Goal: Task Accomplishment & Management: Manage account settings

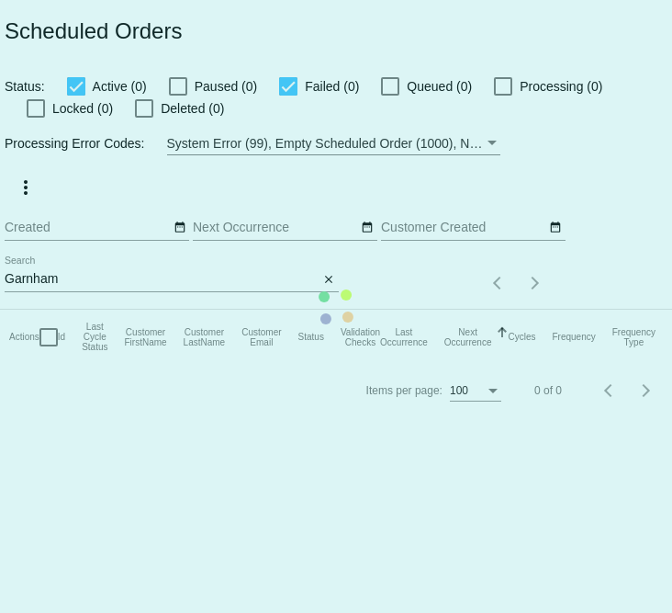
click at [334, 279] on app-dashboard-scheduled-orders "Scheduled Orders Status: Active (0) Paused (0) Failed (0) Queued (0) Processing…" at bounding box center [336, 208] width 672 height 416
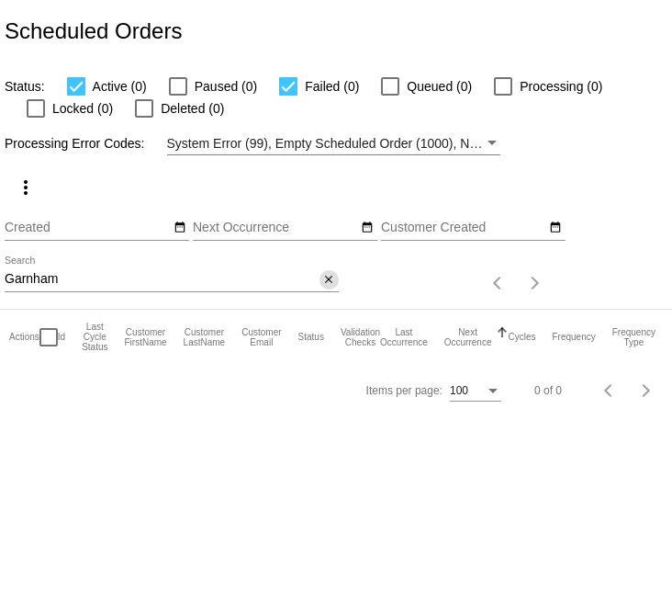
click at [333, 280] on mat-icon "close" at bounding box center [328, 280] width 13 height 15
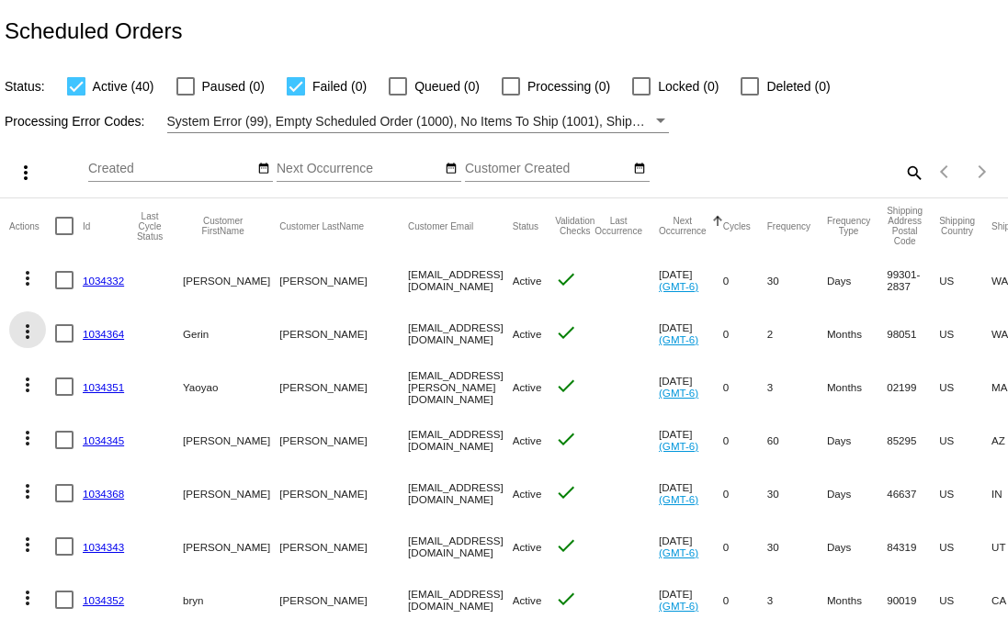
click at [24, 328] on mat-icon "more_vert" at bounding box center [28, 332] width 22 height 22
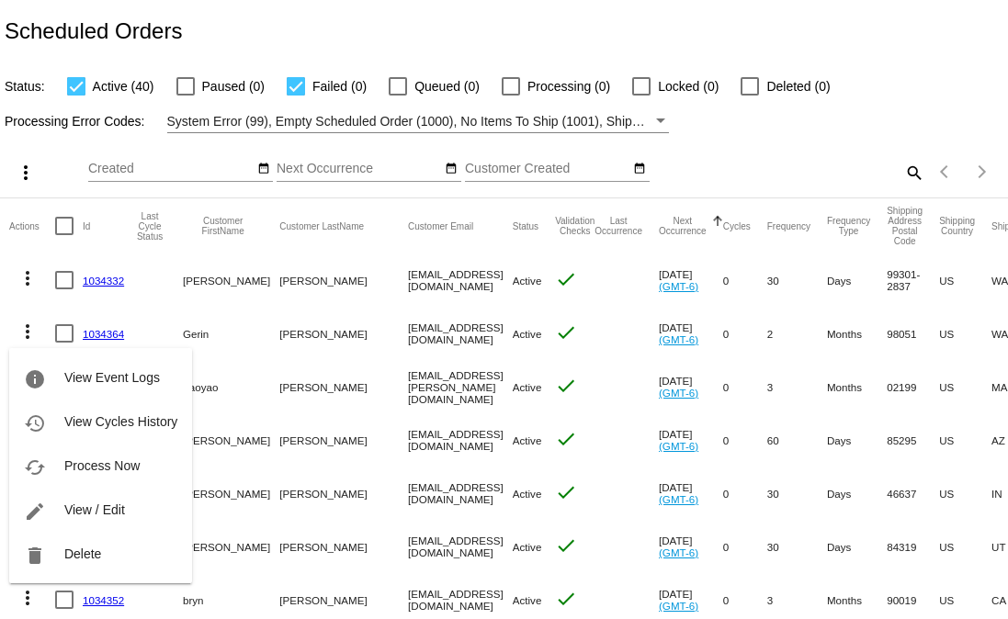
click at [100, 334] on div "info View Event Logs history View Cycles History cached Process Now edit View /…" at bounding box center [100, 448] width 183 height 270
click at [106, 338] on div "info View Event Logs history View Cycles History cached Process Now edit View /…" at bounding box center [100, 448] width 183 height 270
click at [97, 334] on div "info View Event Logs history View Cycles History cached Process Now edit View /…" at bounding box center [100, 448] width 183 height 270
click at [637, 6] on div at bounding box center [504, 309] width 1008 height 619
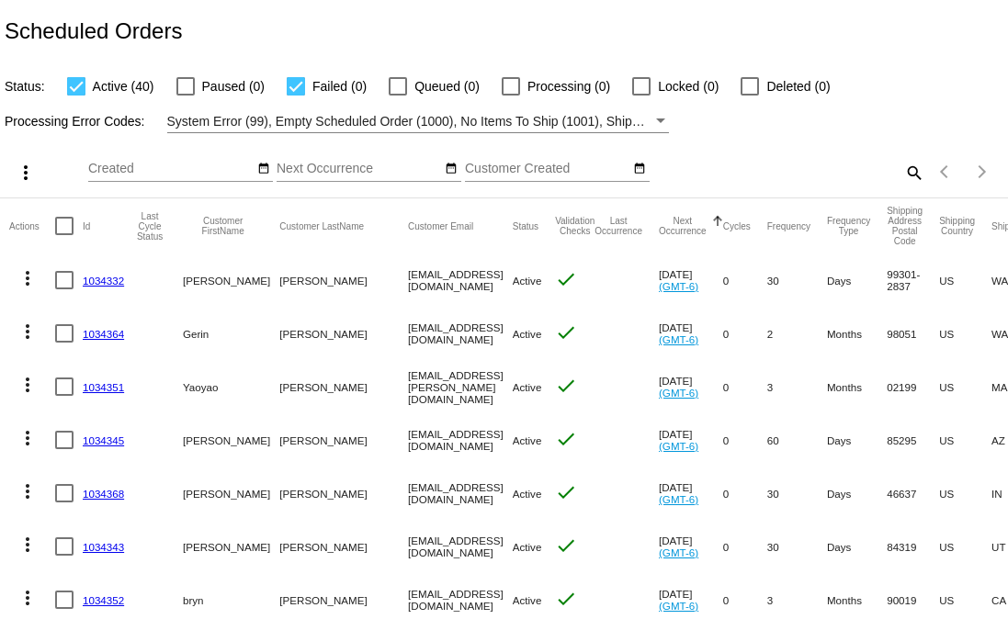
click at [97, 338] on link "1034364" at bounding box center [103, 334] width 41 height 12
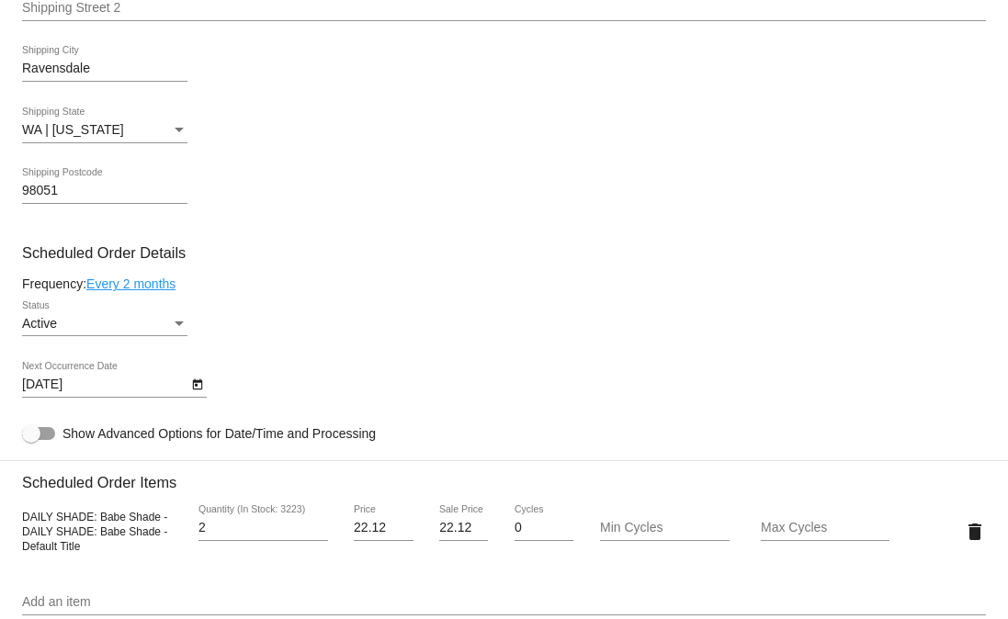
scroll to position [663, 0]
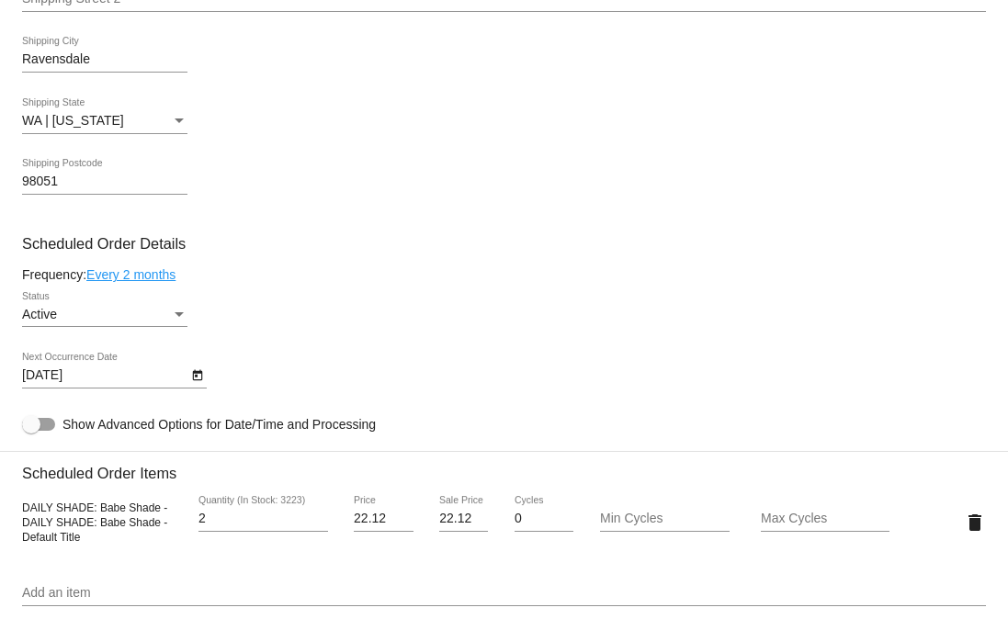
click at [202, 387] on icon "Open calendar" at bounding box center [197, 376] width 13 height 22
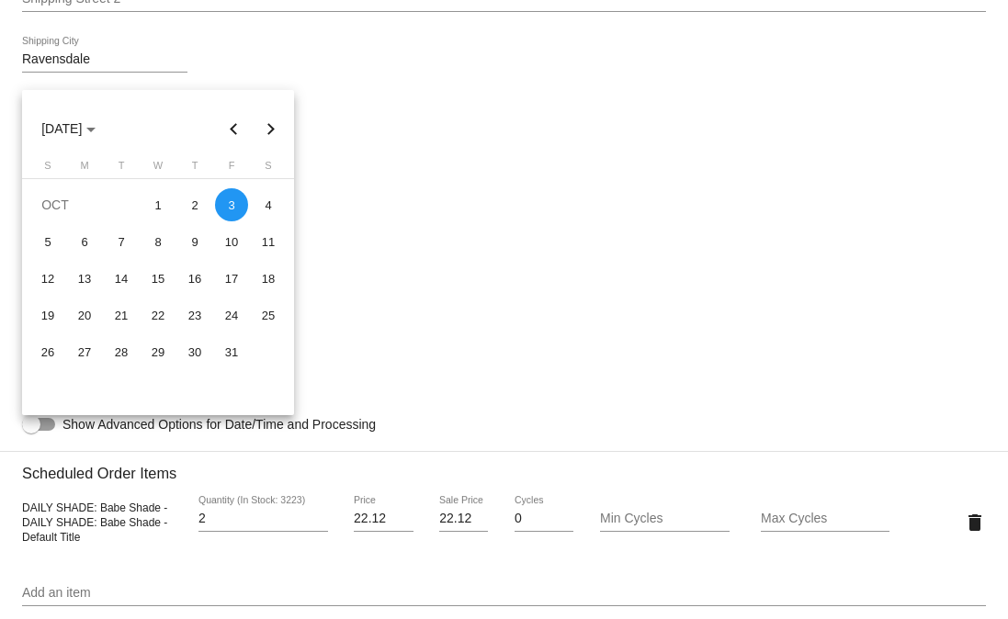
click at [506, 251] on div at bounding box center [504, 309] width 1008 height 619
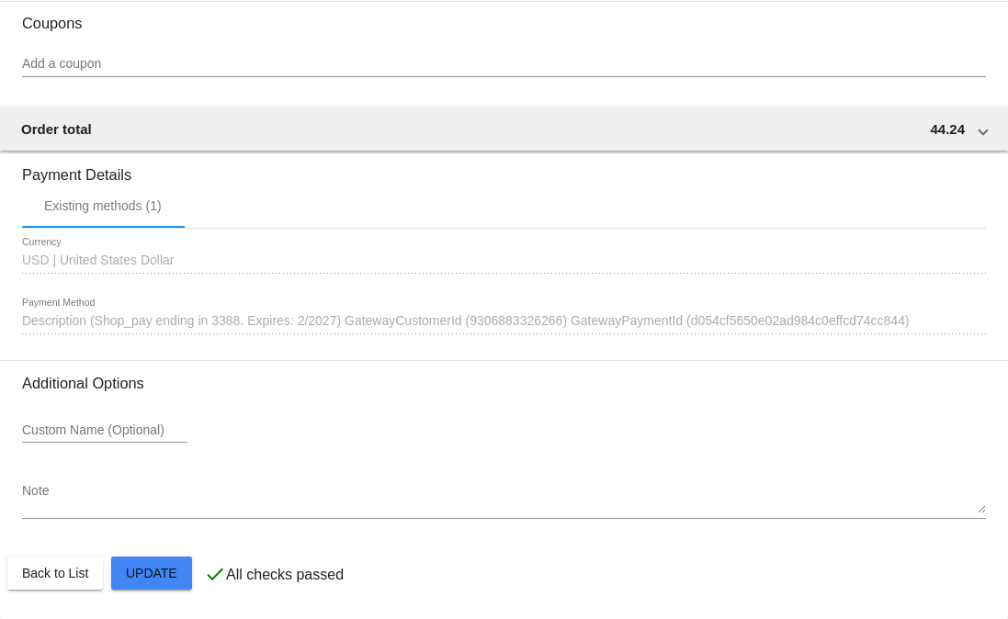
scroll to position [1504, 0]
